Goal: Use online tool/utility: Utilize a website feature to perform a specific function

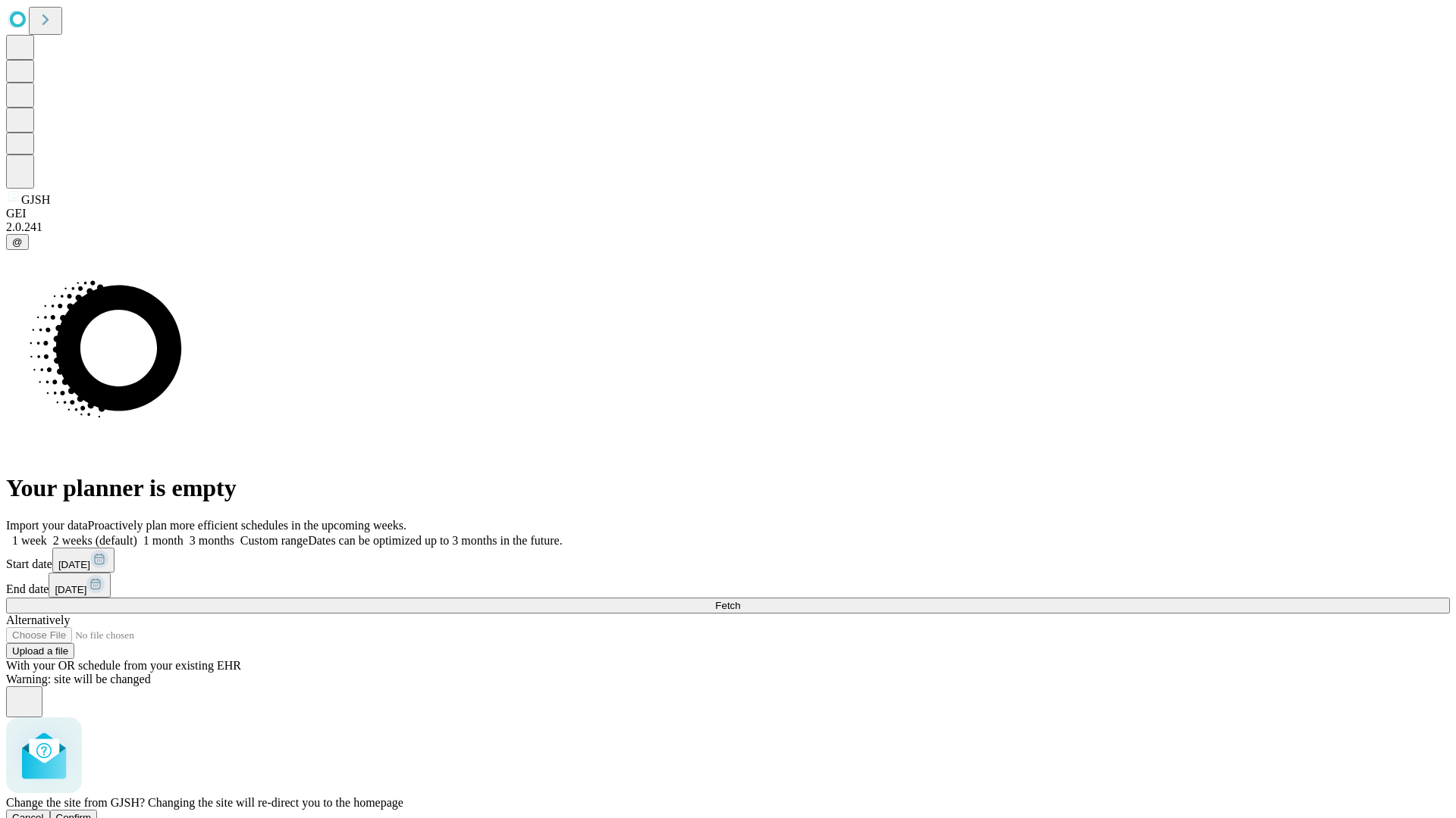
click at [92, 813] on span "Confirm" at bounding box center [73, 818] width 35 height 12
click at [137, 534] on label "2 weeks (default)" at bounding box center [92, 541] width 90 height 13
click at [740, 600] on span "Fetch" at bounding box center [728, 606] width 25 height 12
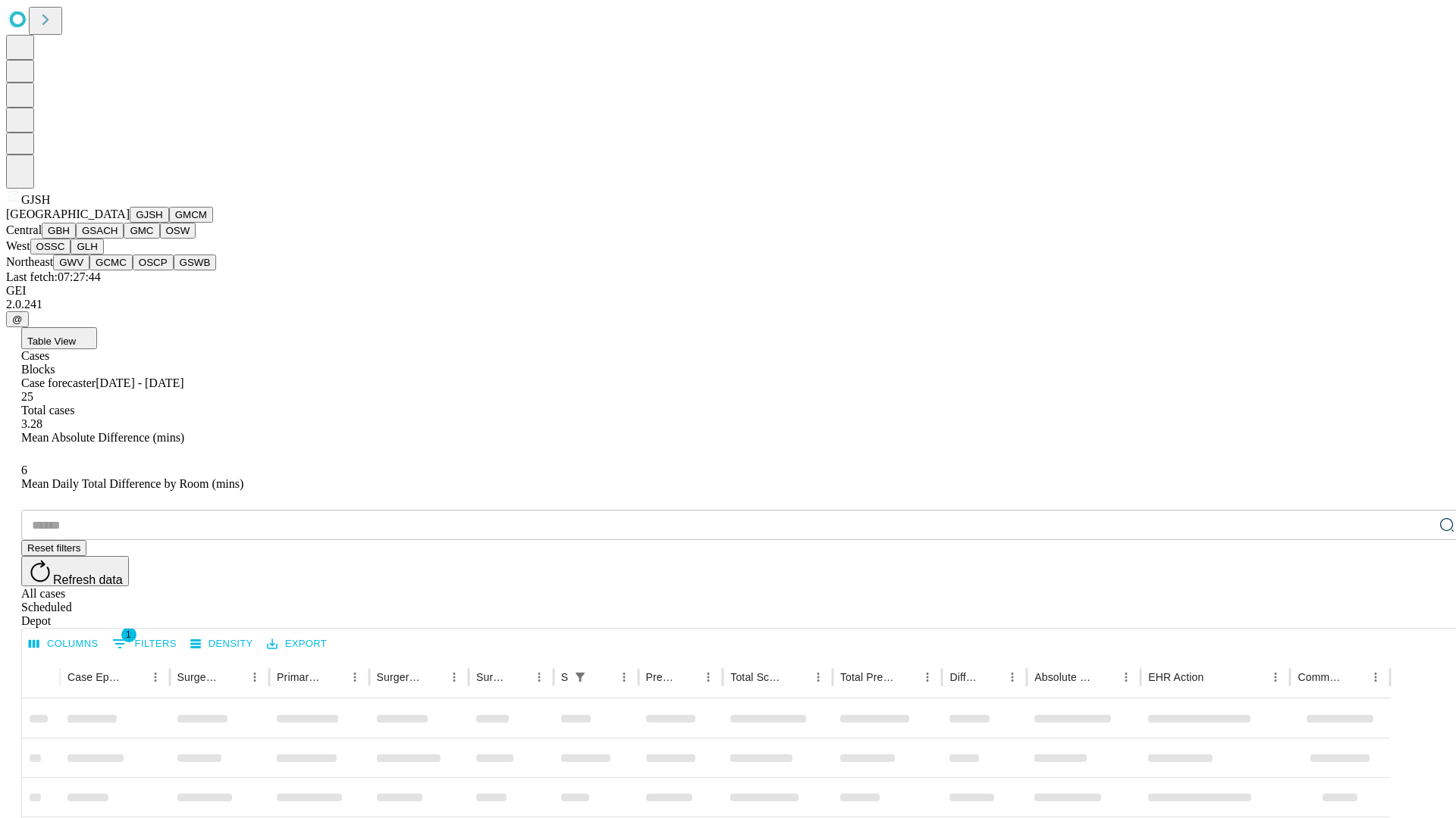
click at [169, 223] on button "GMCM" at bounding box center [191, 215] width 44 height 16
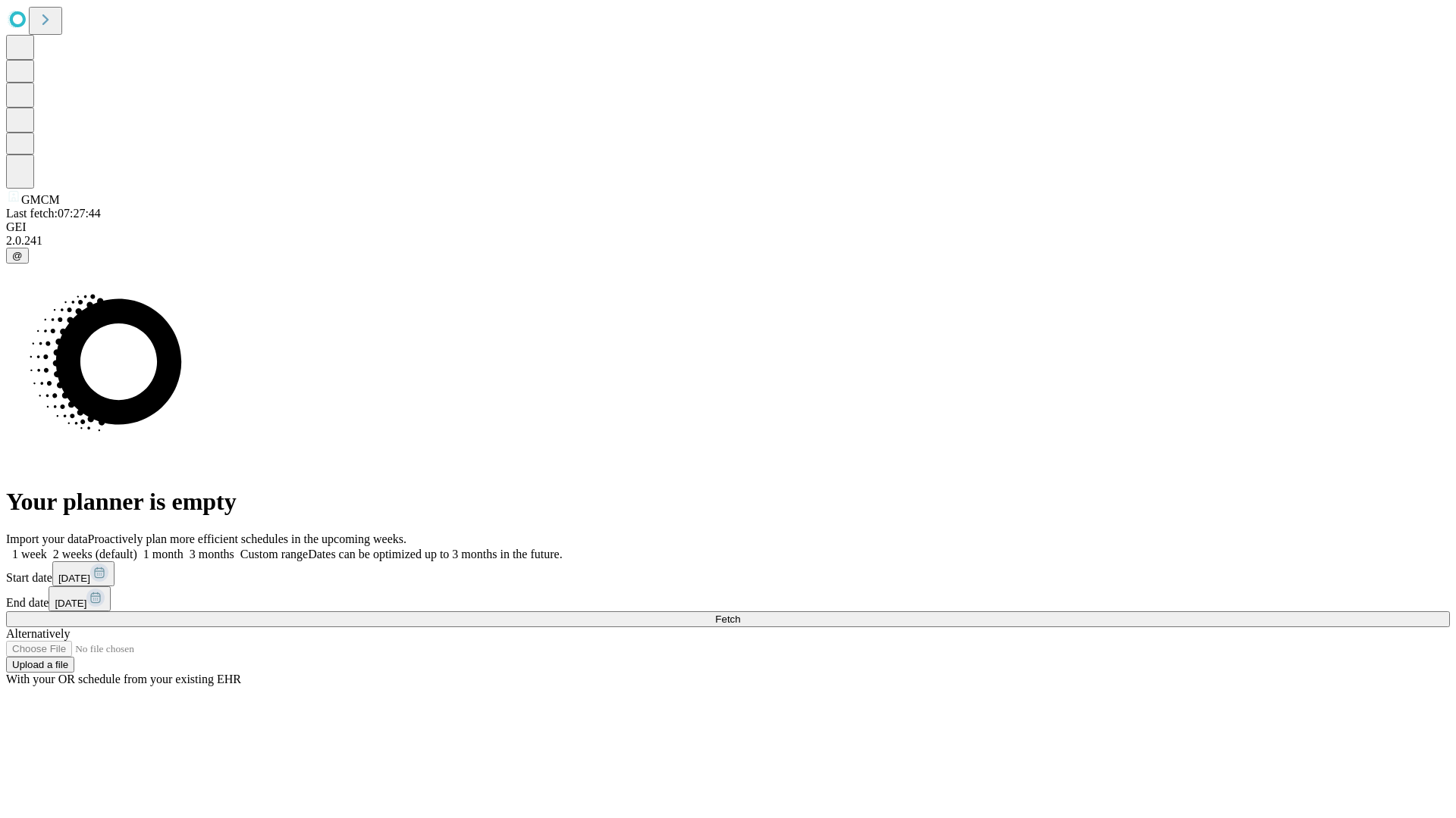
click at [137, 548] on label "2 weeks (default)" at bounding box center [92, 554] width 90 height 13
click at [740, 614] on span "Fetch" at bounding box center [728, 619] width 25 height 12
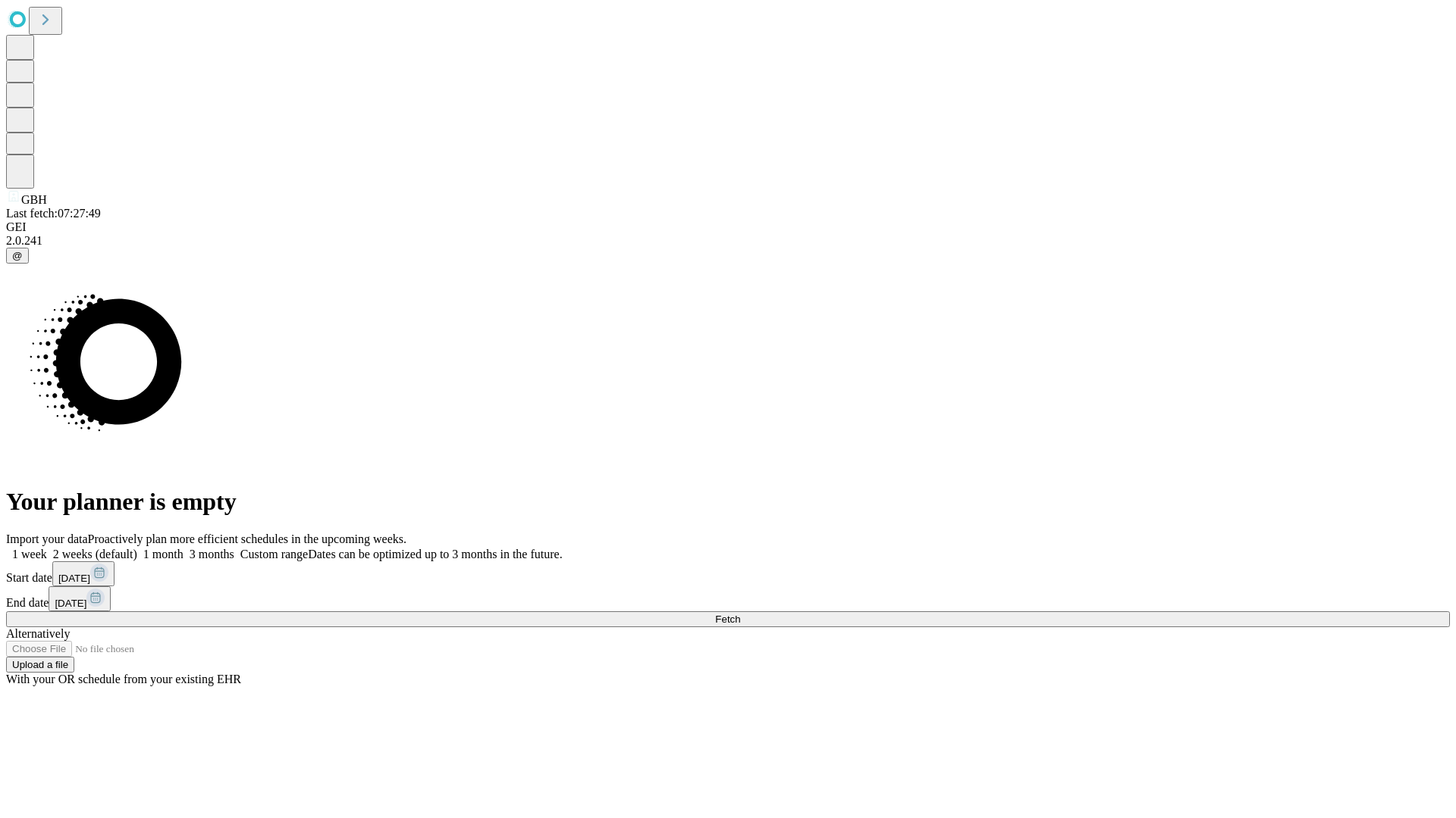
click at [137, 548] on label "2 weeks (default)" at bounding box center [92, 554] width 90 height 13
click at [740, 614] on span "Fetch" at bounding box center [728, 619] width 25 height 12
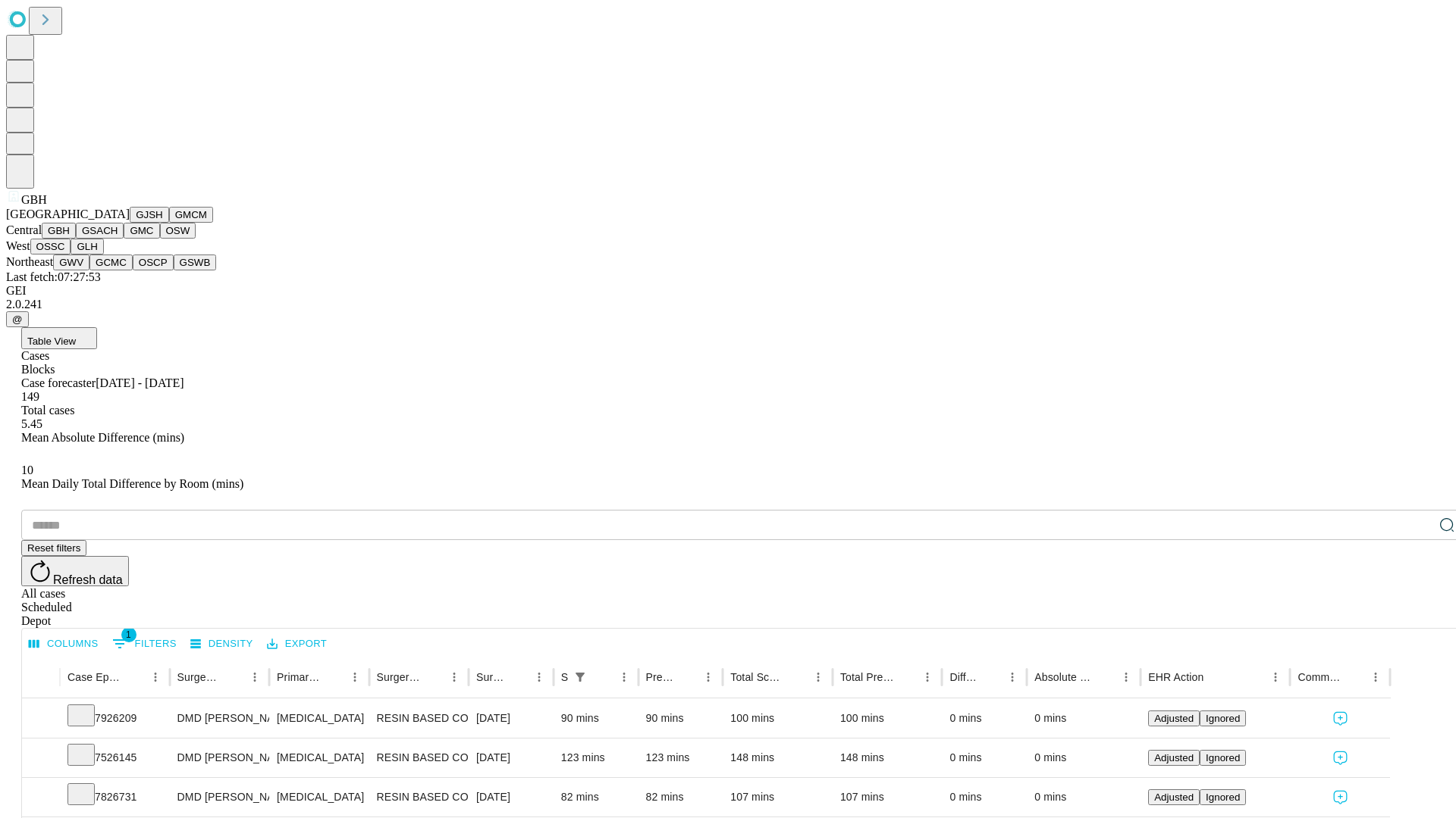
click at [117, 238] on button "GSACH" at bounding box center [99, 231] width 48 height 16
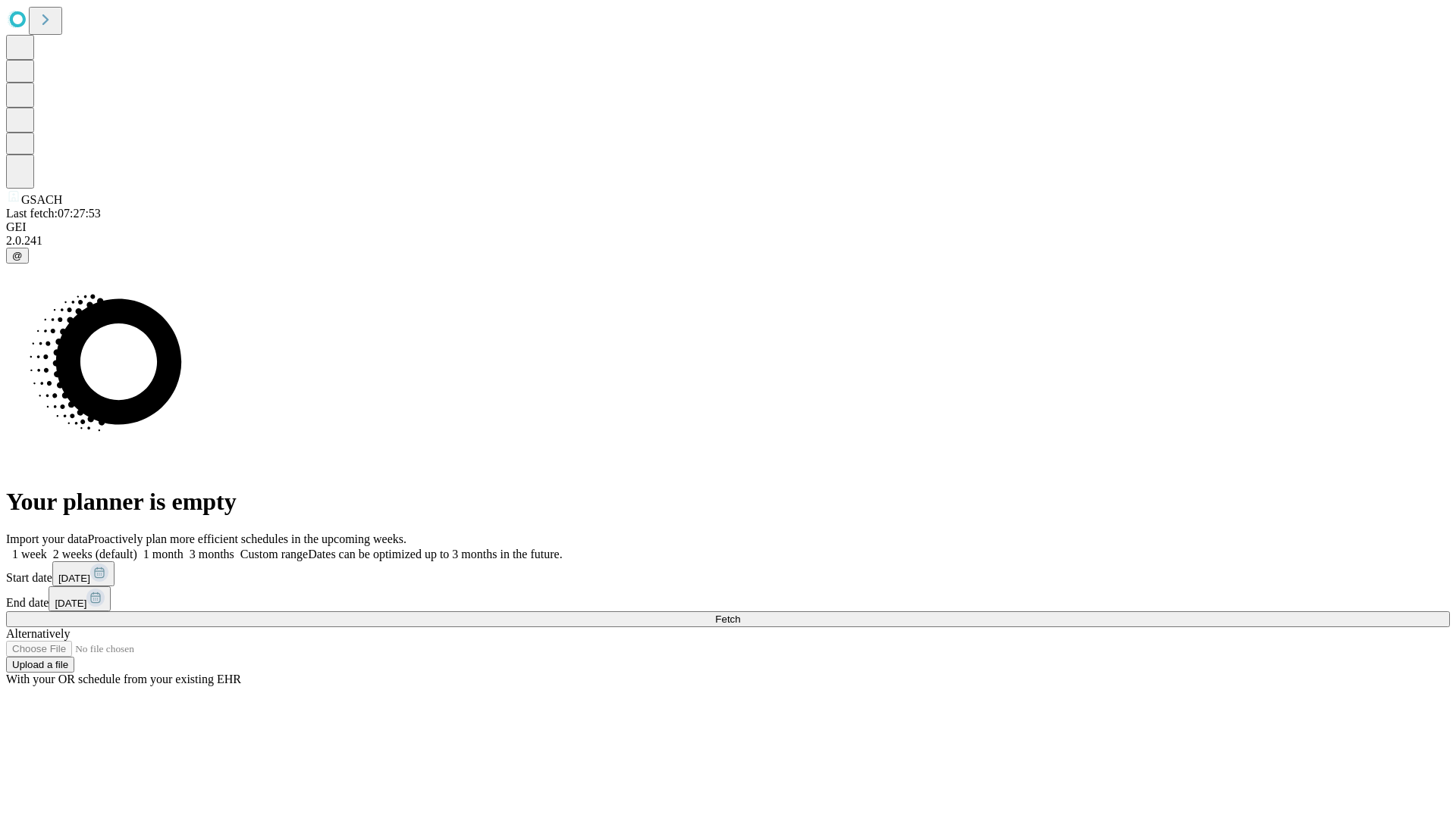
click at [137, 548] on label "2 weeks (default)" at bounding box center [92, 554] width 90 height 13
click at [740, 614] on span "Fetch" at bounding box center [728, 619] width 25 height 12
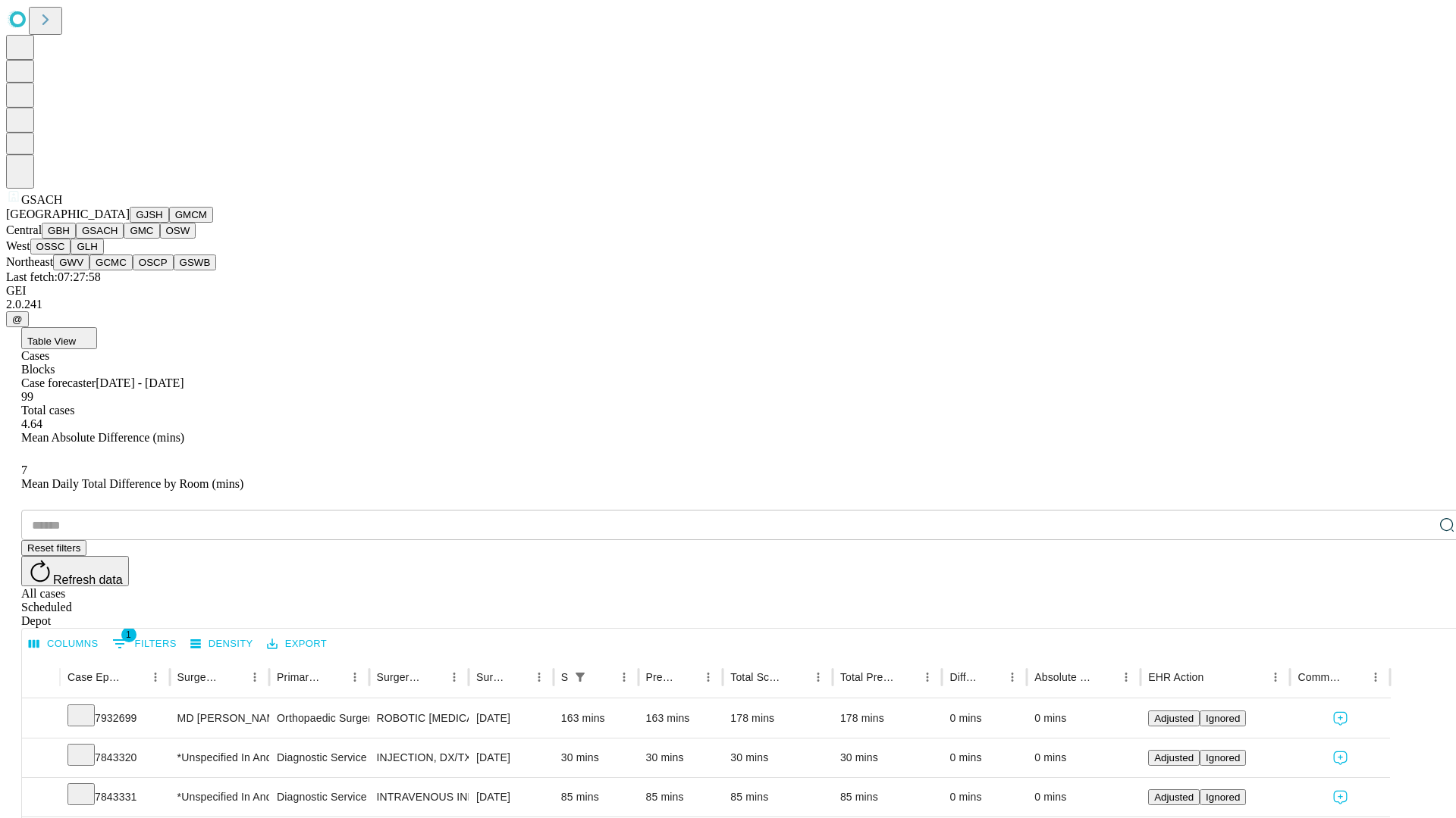
click at [124, 238] on button "GMC" at bounding box center [141, 231] width 35 height 16
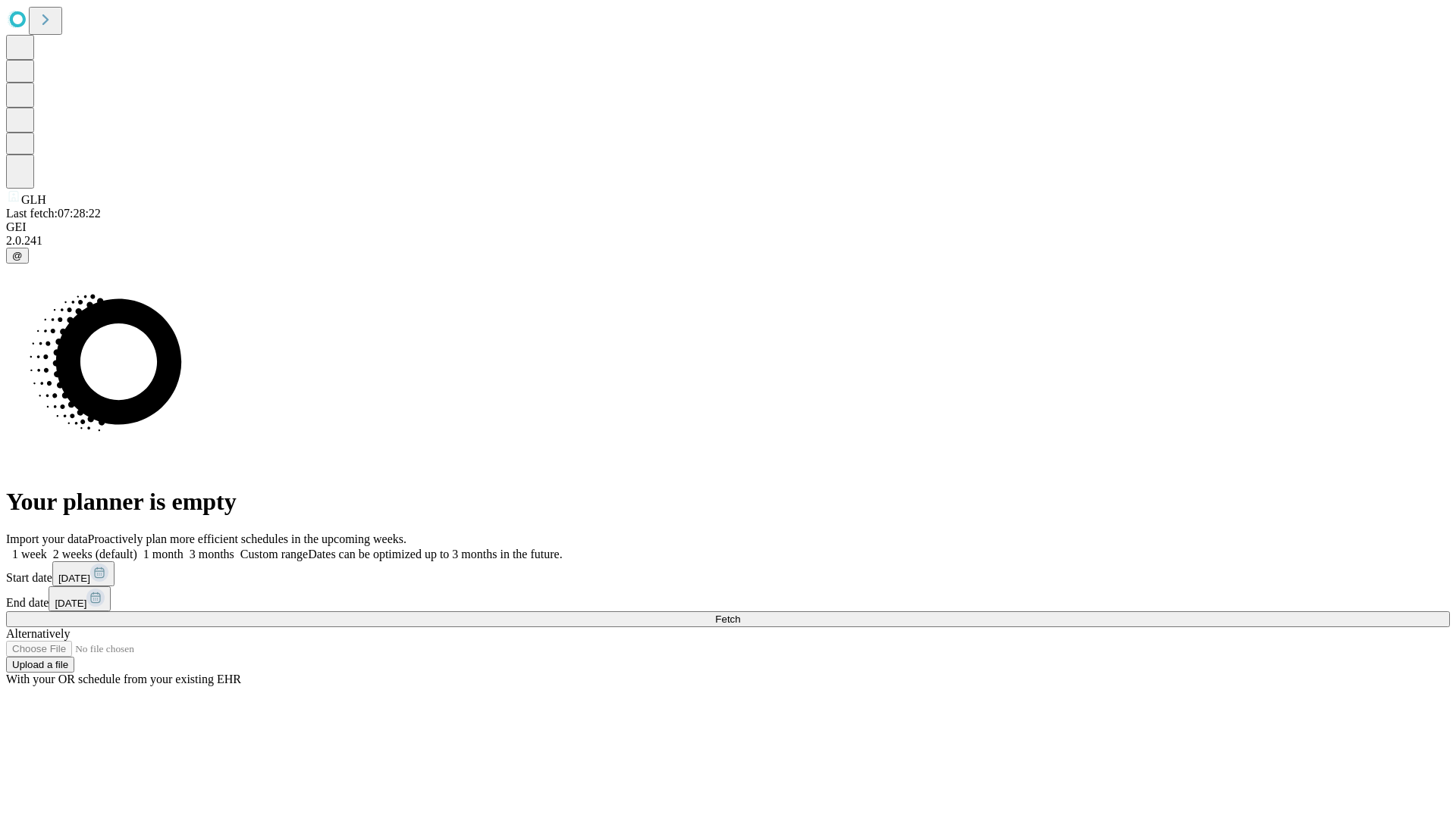
click at [137, 548] on label "2 weeks (default)" at bounding box center [92, 554] width 90 height 13
click at [740, 614] on span "Fetch" at bounding box center [728, 619] width 25 height 12
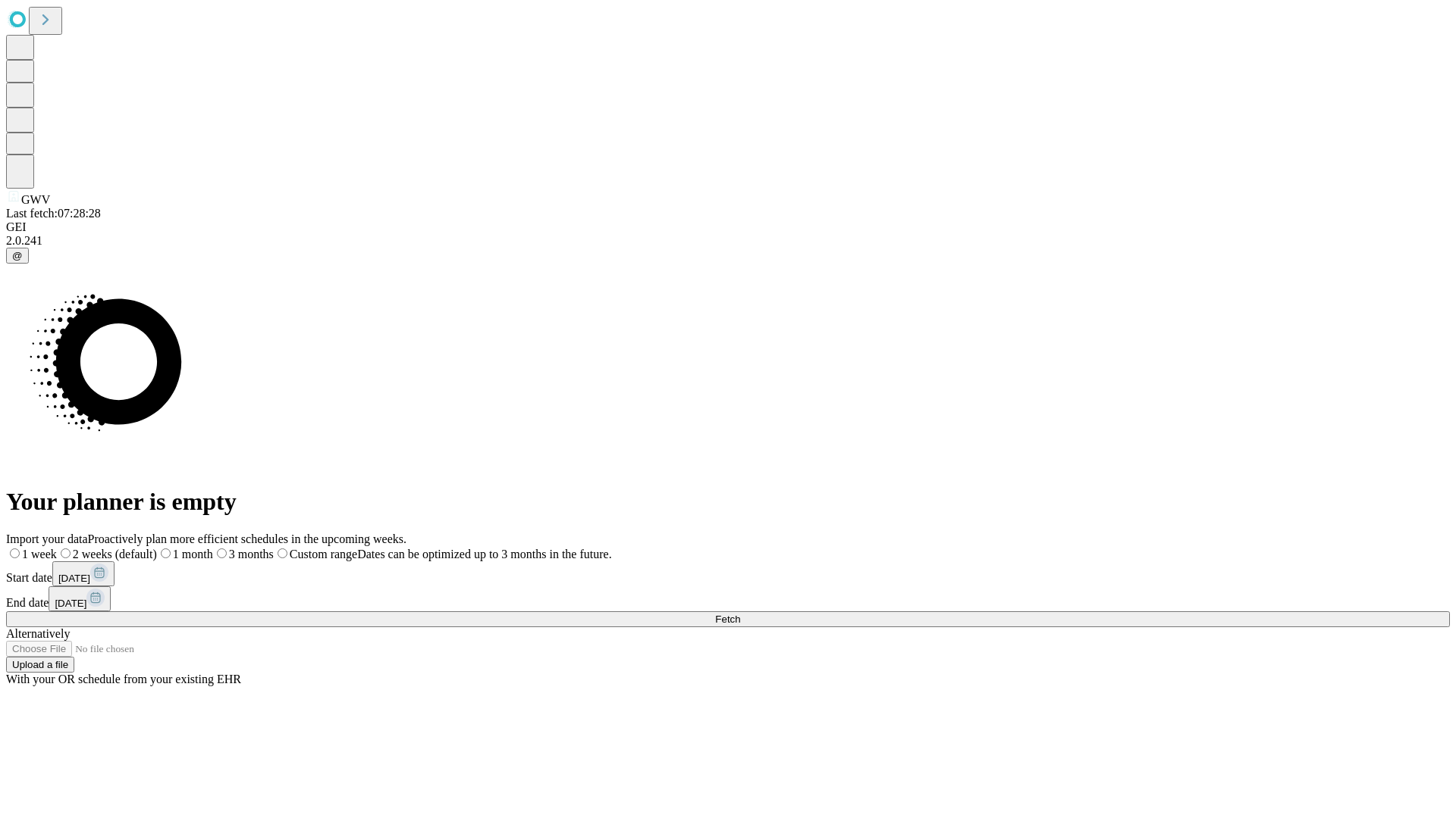
click at [157, 548] on label "2 weeks (default)" at bounding box center [107, 554] width 100 height 13
click at [740, 614] on span "Fetch" at bounding box center [728, 619] width 25 height 12
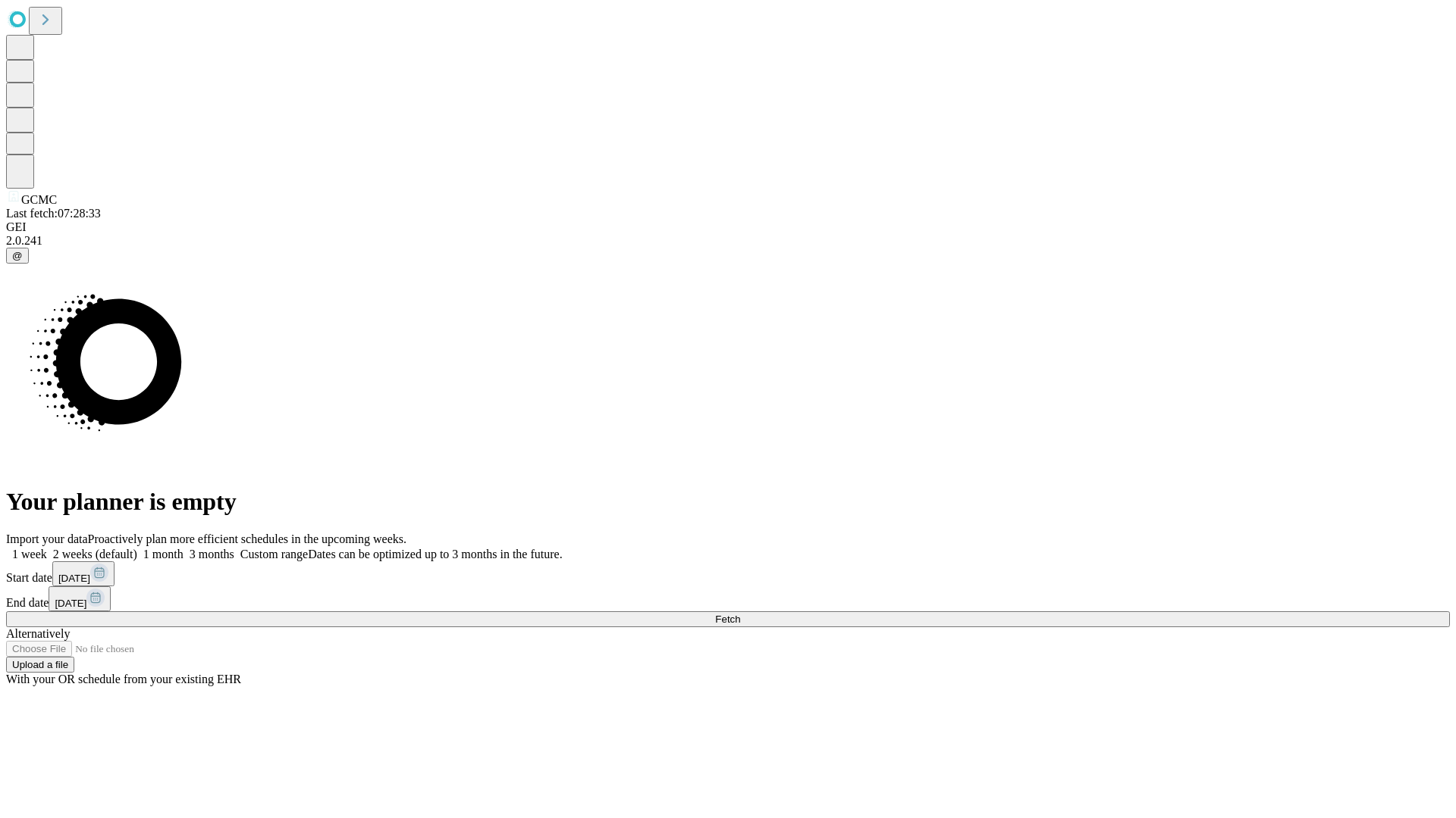
click at [137, 548] on label "2 weeks (default)" at bounding box center [92, 554] width 90 height 13
click at [740, 614] on span "Fetch" at bounding box center [728, 619] width 25 height 12
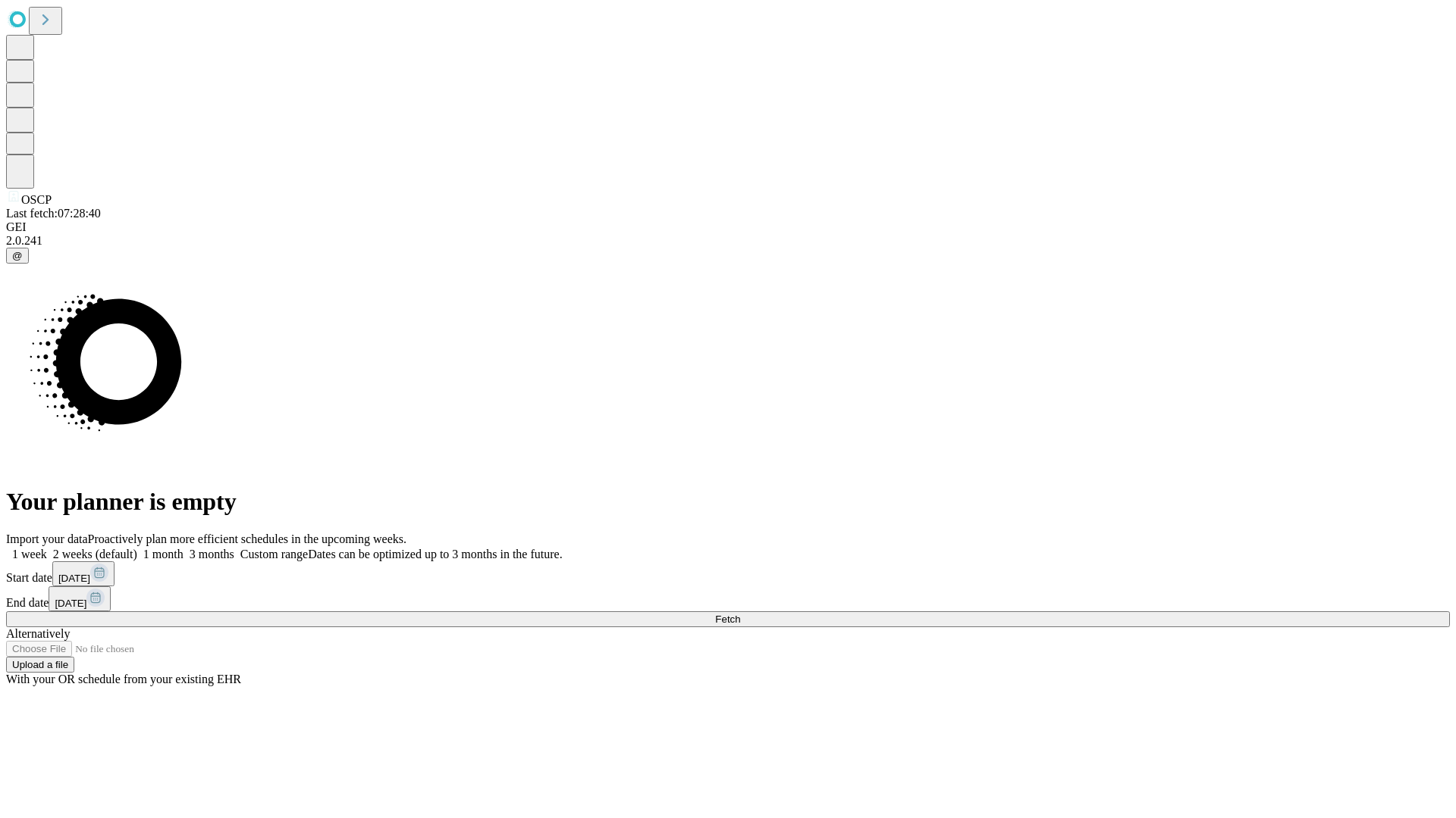
click at [137, 548] on label "2 weeks (default)" at bounding box center [92, 554] width 90 height 13
click at [740, 614] on span "Fetch" at bounding box center [728, 619] width 25 height 12
